Goal: Task Accomplishment & Management: Complete application form

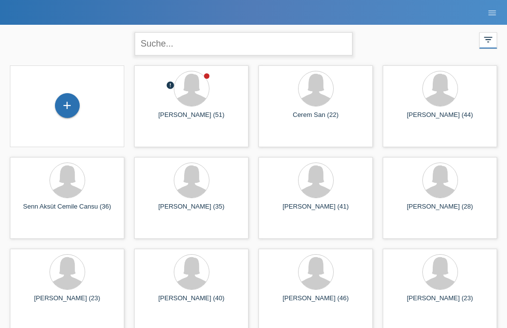
click at [216, 52] on input "text" at bounding box center [244, 43] width 218 height 23
type input "Reale"
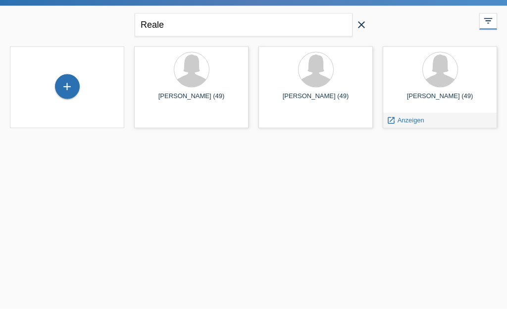
click at [440, 132] on div "launch Anzeigen" at bounding box center [439, 139] width 113 height 15
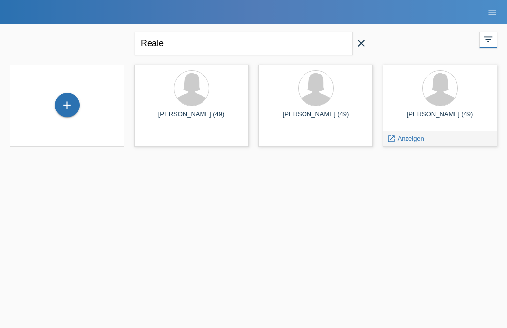
click at [431, 145] on div "launch Anzeigen" at bounding box center [439, 139] width 113 height 15
click at [398, 142] on span "Anzeigen" at bounding box center [411, 138] width 27 height 7
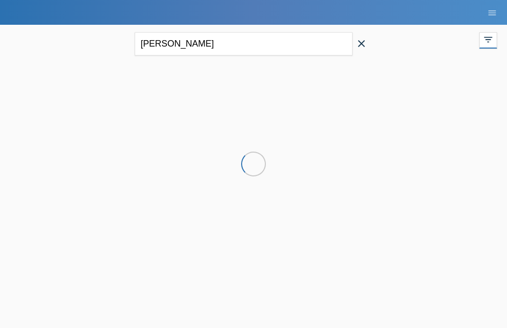
scroll to position [0, 0]
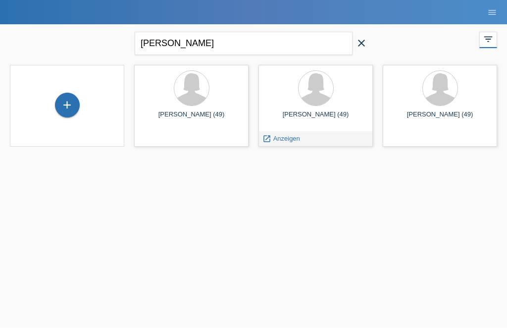
click at [270, 142] on icon "launch" at bounding box center [267, 139] width 9 height 9
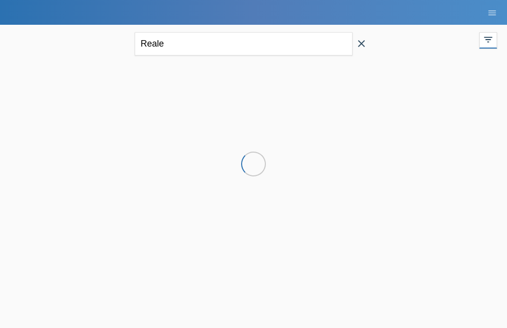
scroll to position [0, 0]
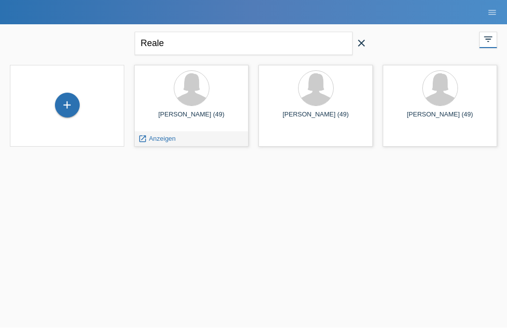
click at [148, 141] on link "launch Anzeigen" at bounding box center [157, 138] width 38 height 7
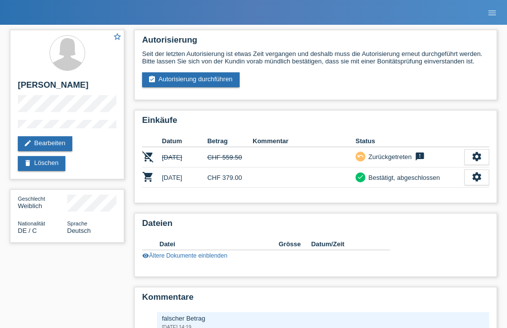
click at [199, 86] on link "assignment_turned_in Autorisierung durchführen" at bounding box center [191, 79] width 98 height 15
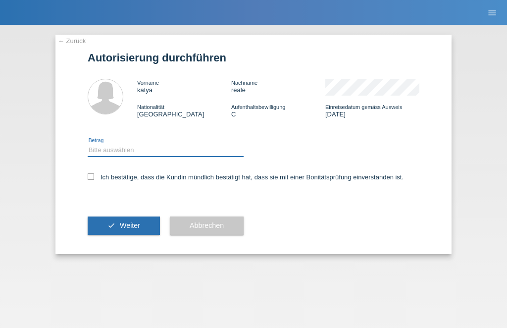
click at [190, 148] on select "Bitte auswählen CHF 1.00 - CHF 499.00 CHF 500.00 - CHF 1'999.00 CHF 2'000.00 - …" at bounding box center [166, 150] width 156 height 12
select select "2"
click at [94, 176] on label "Ich bestätige, dass die Kundin mündlich bestätigt hat, dass sie mit einer Bonit…" at bounding box center [246, 176] width 316 height 7
click at [94, 176] on input "Ich bestätige, dass die Kundin mündlich bestätigt hat, dass sie mit einer Bonit…" at bounding box center [91, 176] width 6 height 6
checkbox input "true"
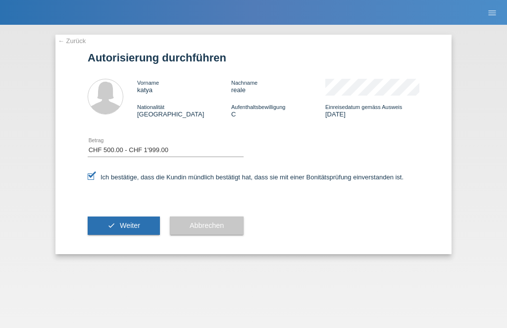
click at [110, 229] on icon "check" at bounding box center [112, 225] width 8 height 8
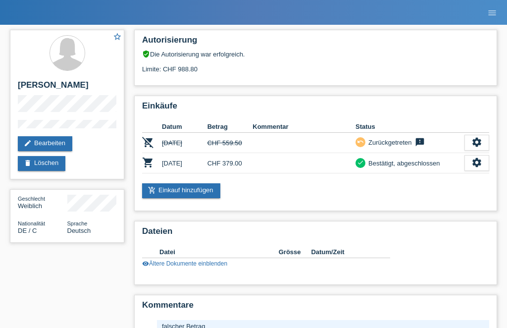
click at [195, 196] on link "add_shopping_cart Einkauf hinzufügen" at bounding box center [181, 190] width 78 height 15
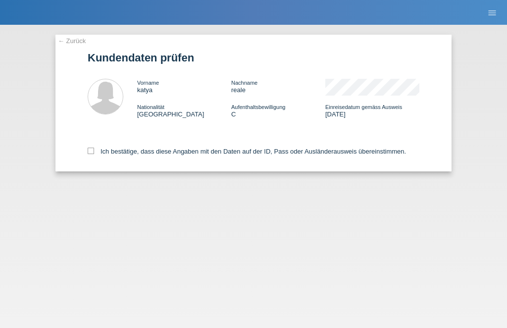
click at [90, 152] on icon at bounding box center [91, 151] width 6 height 6
click at [90, 152] on input "Ich bestätige, dass diese Angaben mit den Daten auf der ID, Pass oder Ausländer…" at bounding box center [91, 151] width 6 height 6
checkbox input "true"
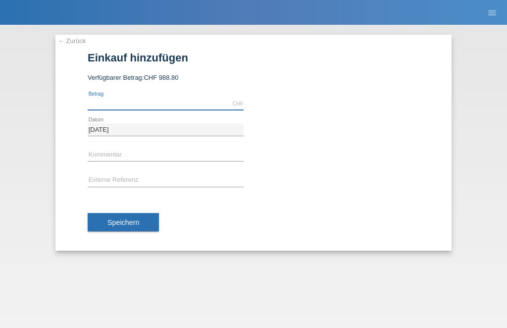
click at [162, 104] on input "text" at bounding box center [166, 104] width 156 height 12
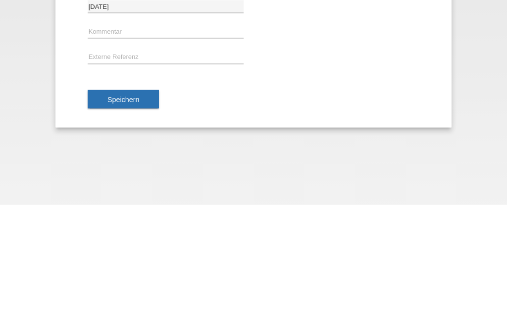
type input "387.50"
click at [141, 213] on button "Speichern" at bounding box center [123, 222] width 71 height 19
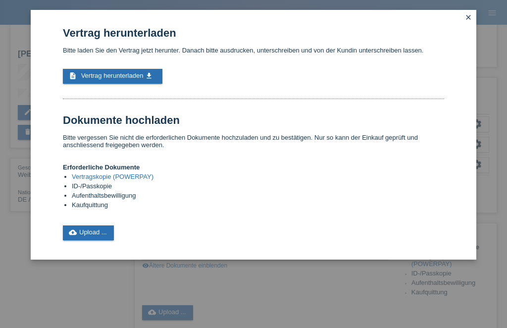
scroll to position [32, 0]
click at [109, 78] on span "Vertrag herunterladen" at bounding box center [112, 75] width 62 height 7
